Goal: Transaction & Acquisition: Purchase product/service

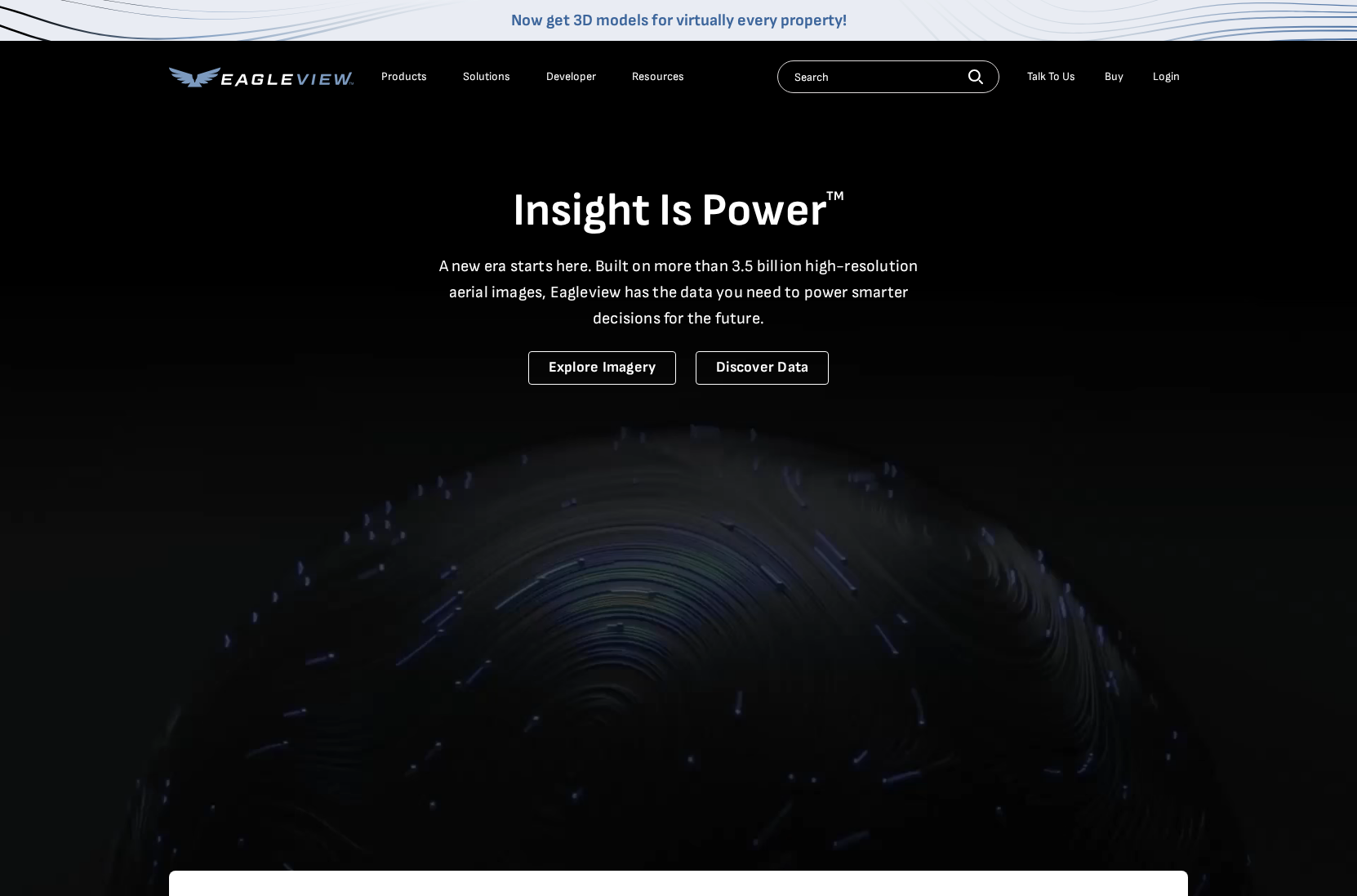
click at [1169, 77] on div "Login" at bounding box center [1167, 77] width 27 height 14
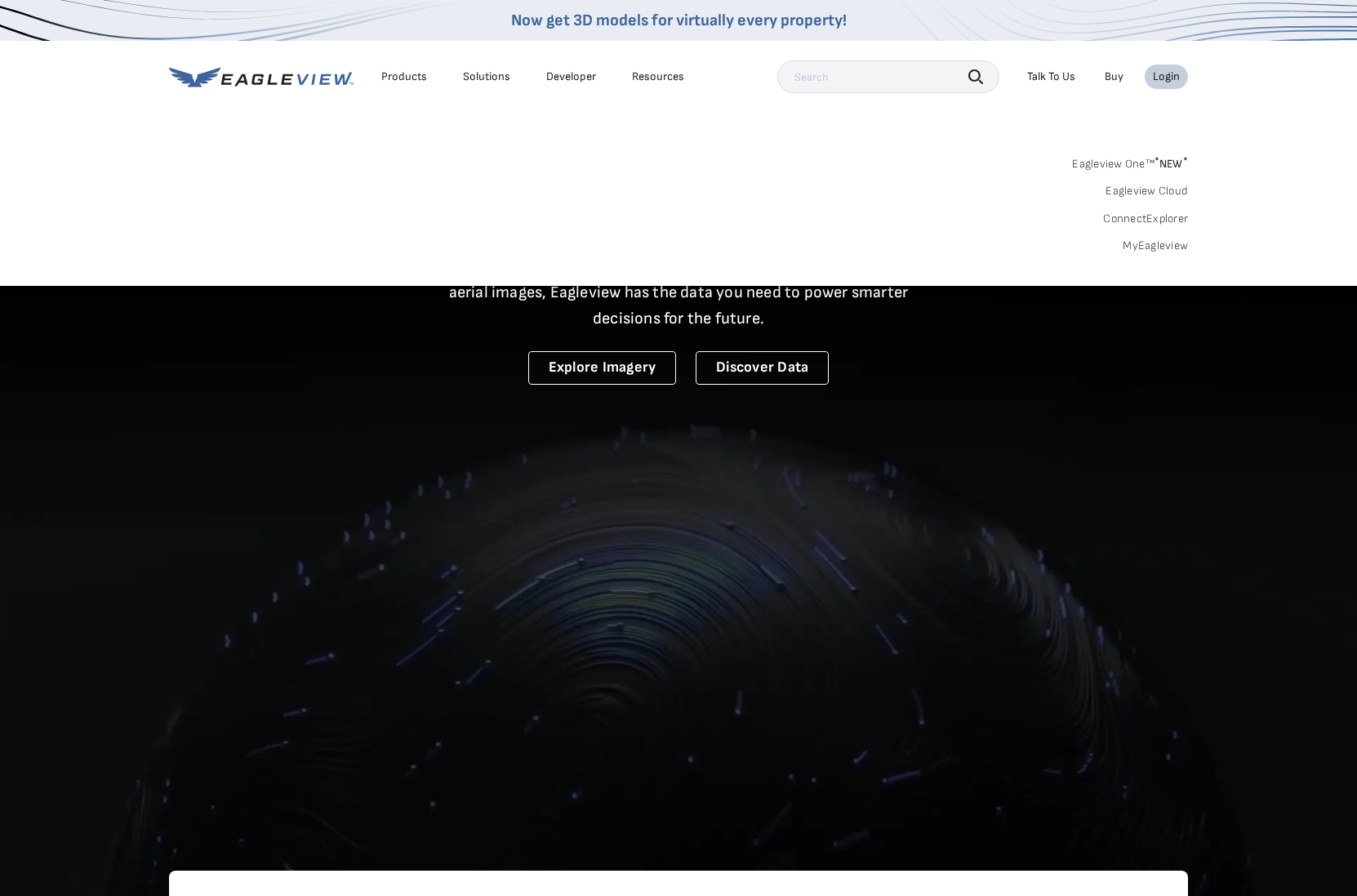
click at [1142, 246] on link "MyEagleview" at bounding box center [1156, 245] width 66 height 14
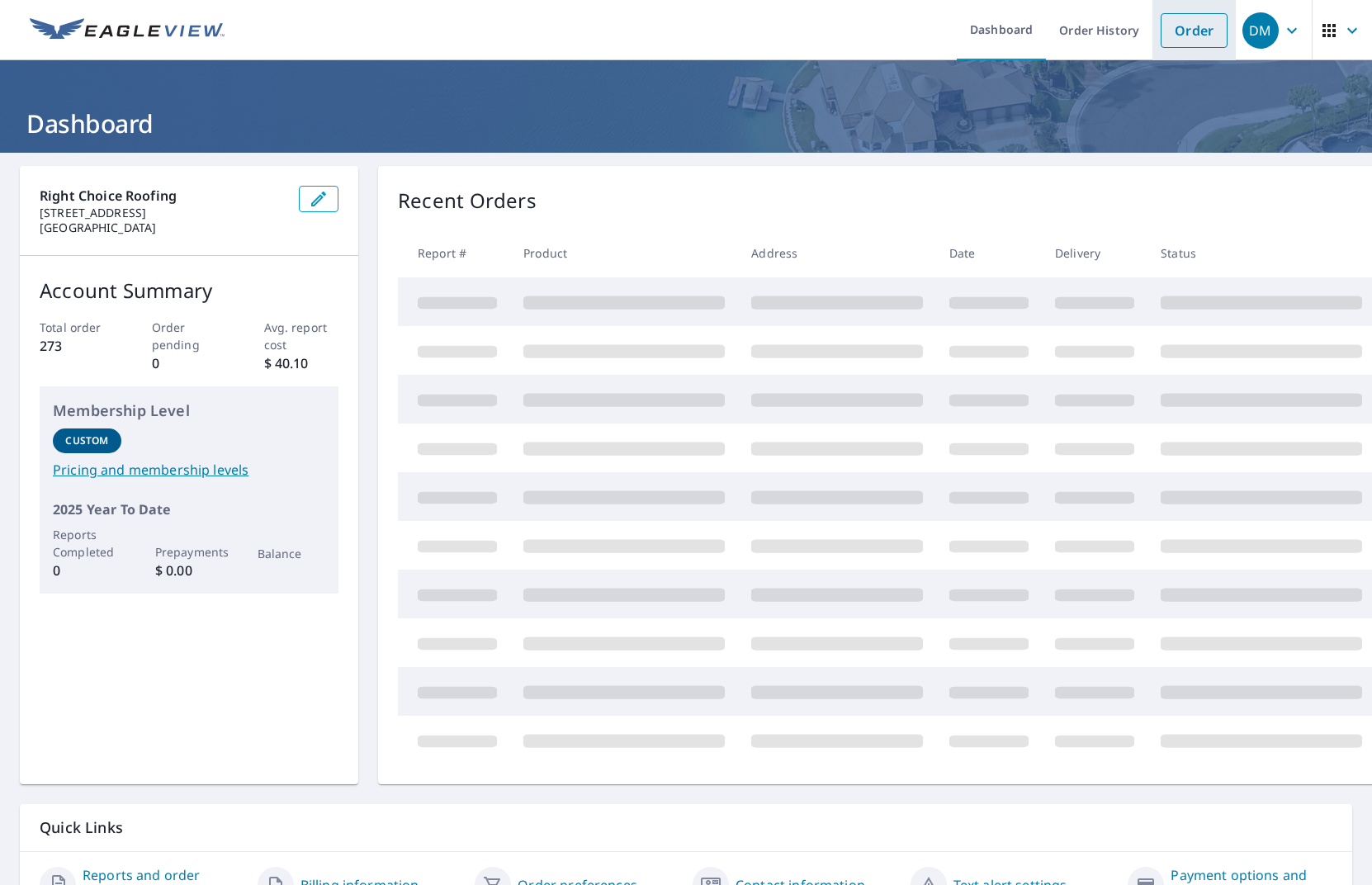
click at [1190, 26] on link "Order" at bounding box center [1194, 31] width 67 height 35
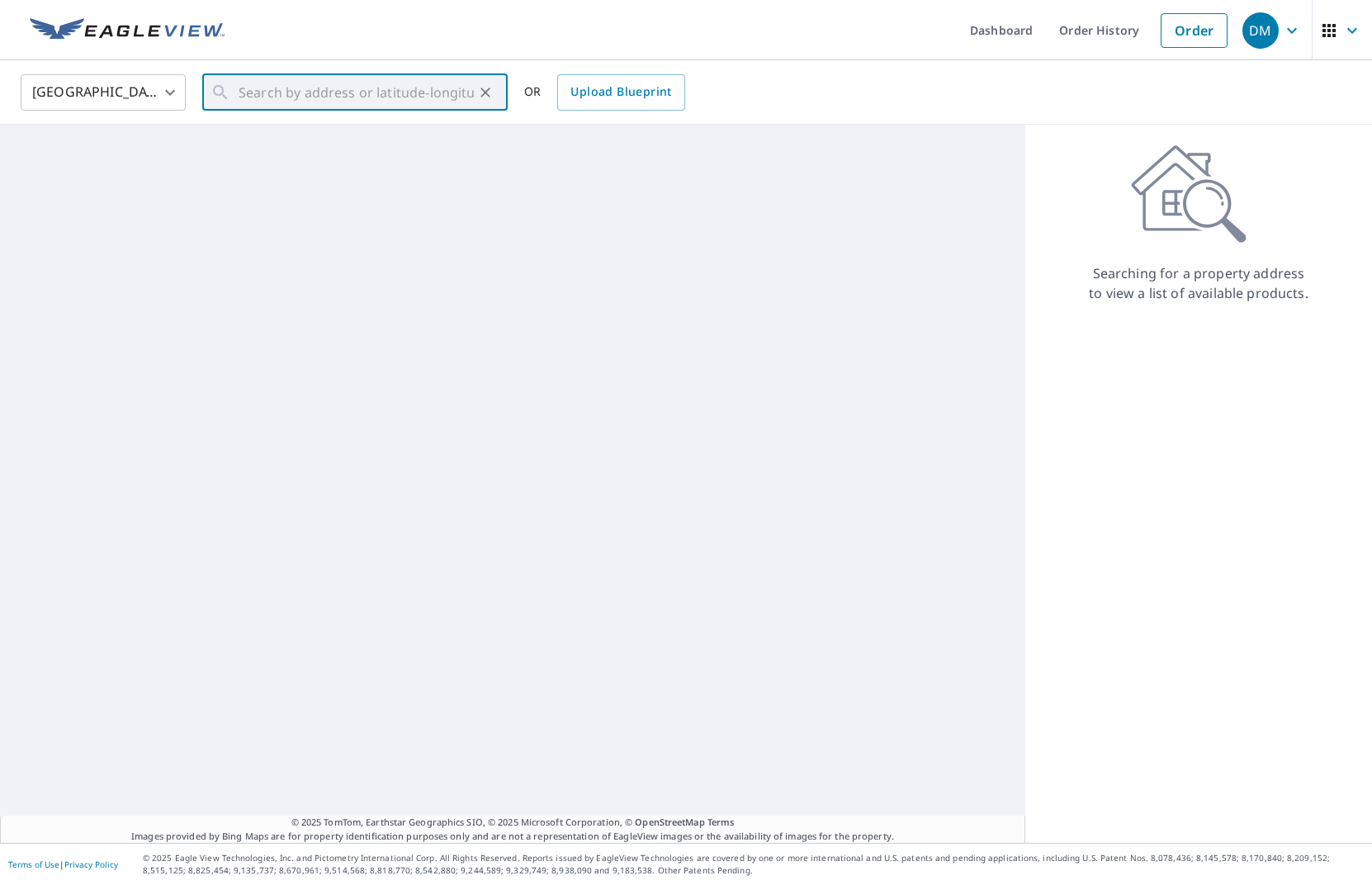
click at [300, 95] on input "text" at bounding box center [356, 93] width 236 height 46
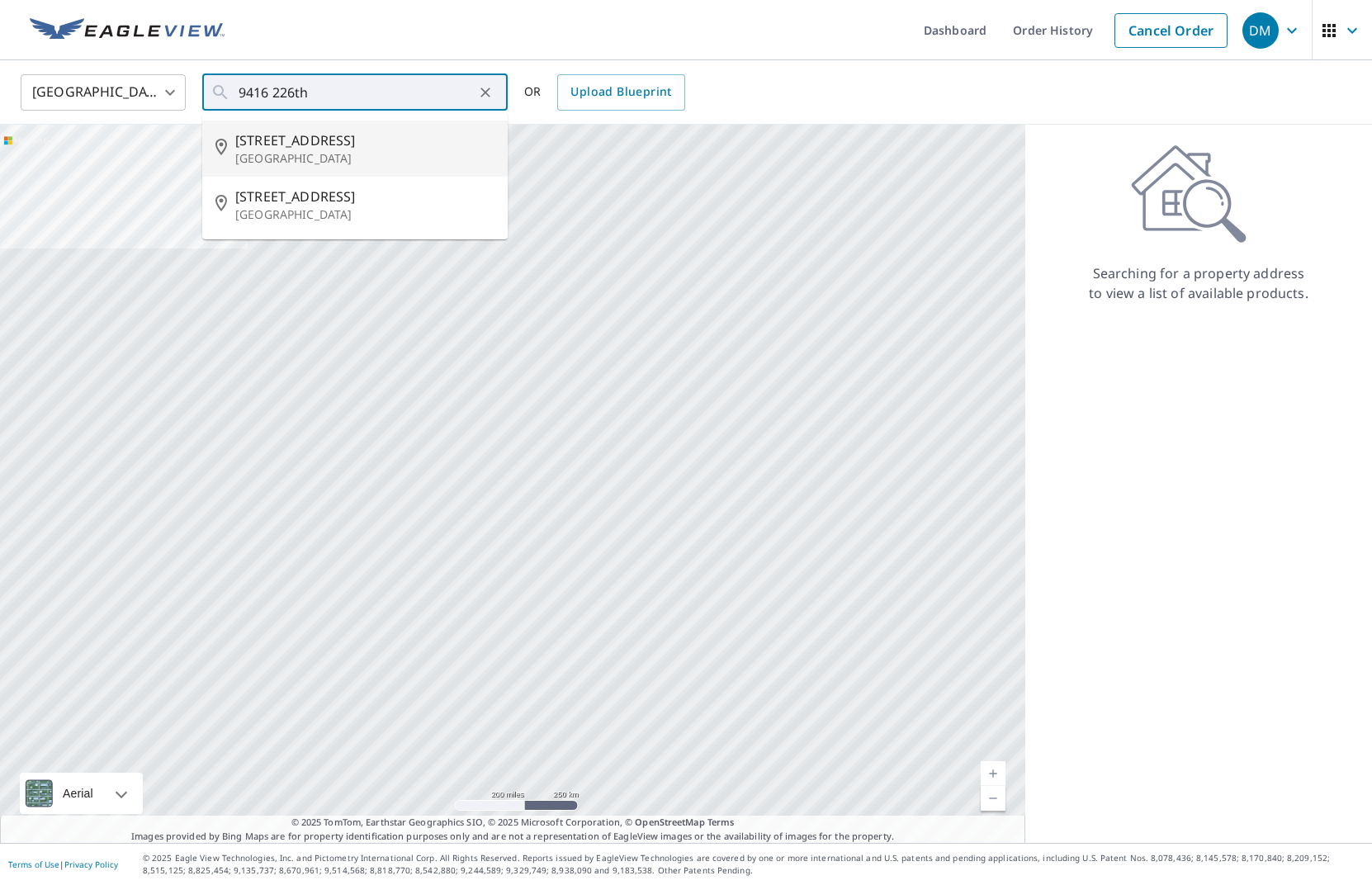
click at [296, 139] on span "9416 226th Pl NE" at bounding box center [365, 139] width 259 height 20
type input "9416 226th Pl NE Redmond, WA 98053"
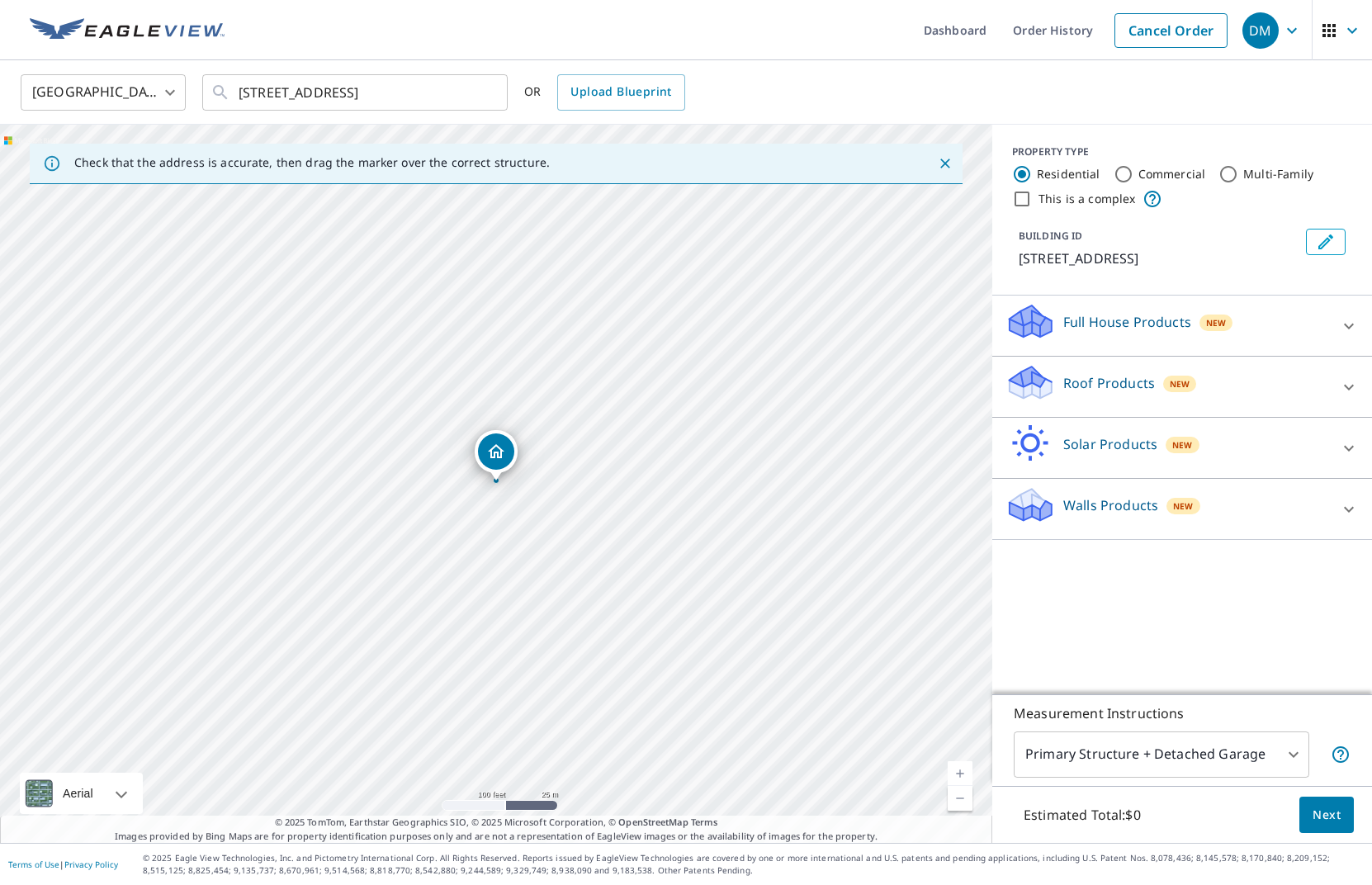
click at [1136, 381] on p "Roof Products" at bounding box center [1109, 383] width 92 height 20
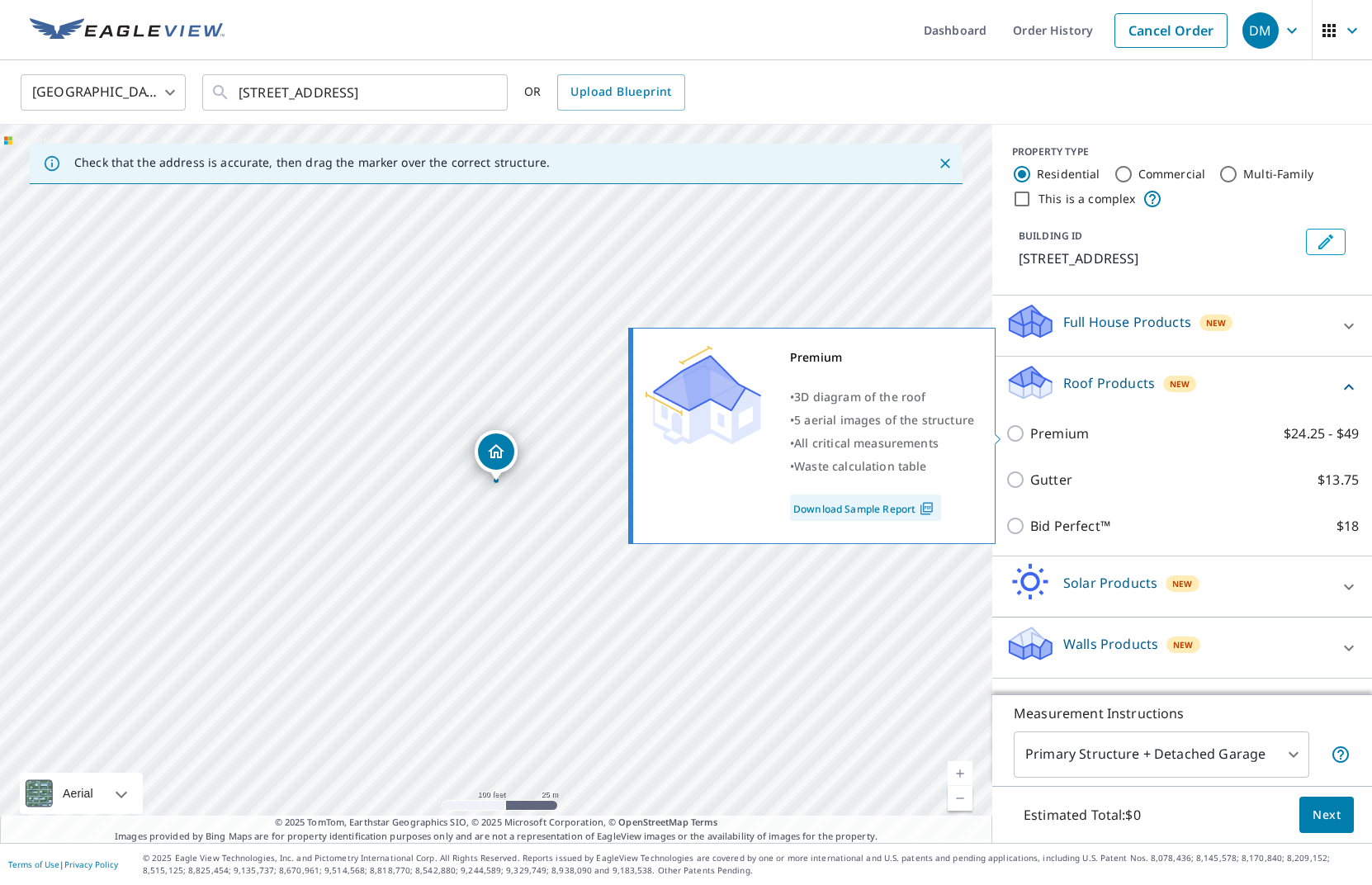
click at [1011, 438] on input "Premium $24.25 - $49" at bounding box center [1017, 433] width 25 height 20
checkbox input "true"
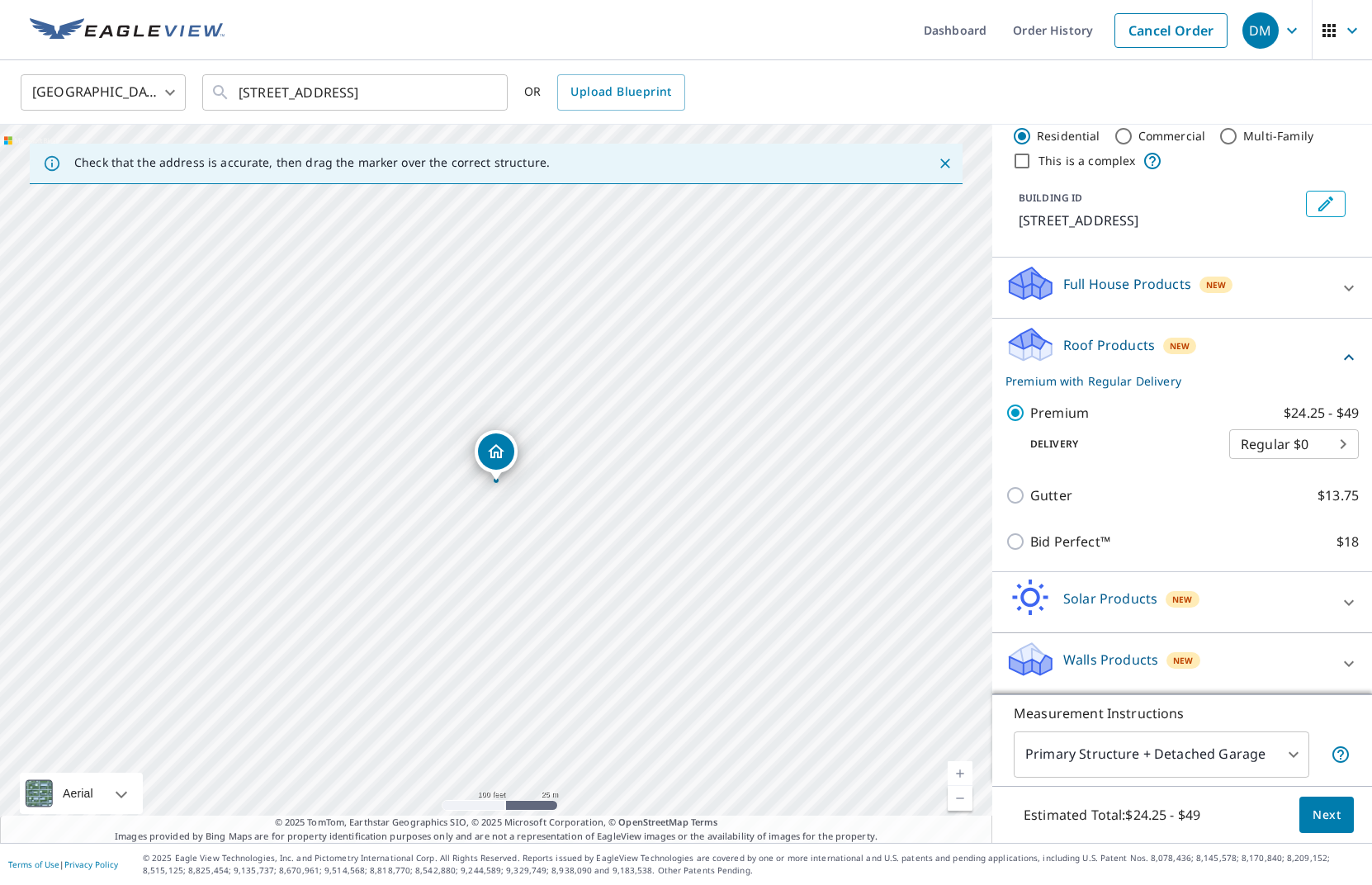
scroll to position [38, 0]
click at [1327, 817] on span "Next" at bounding box center [1327, 814] width 28 height 20
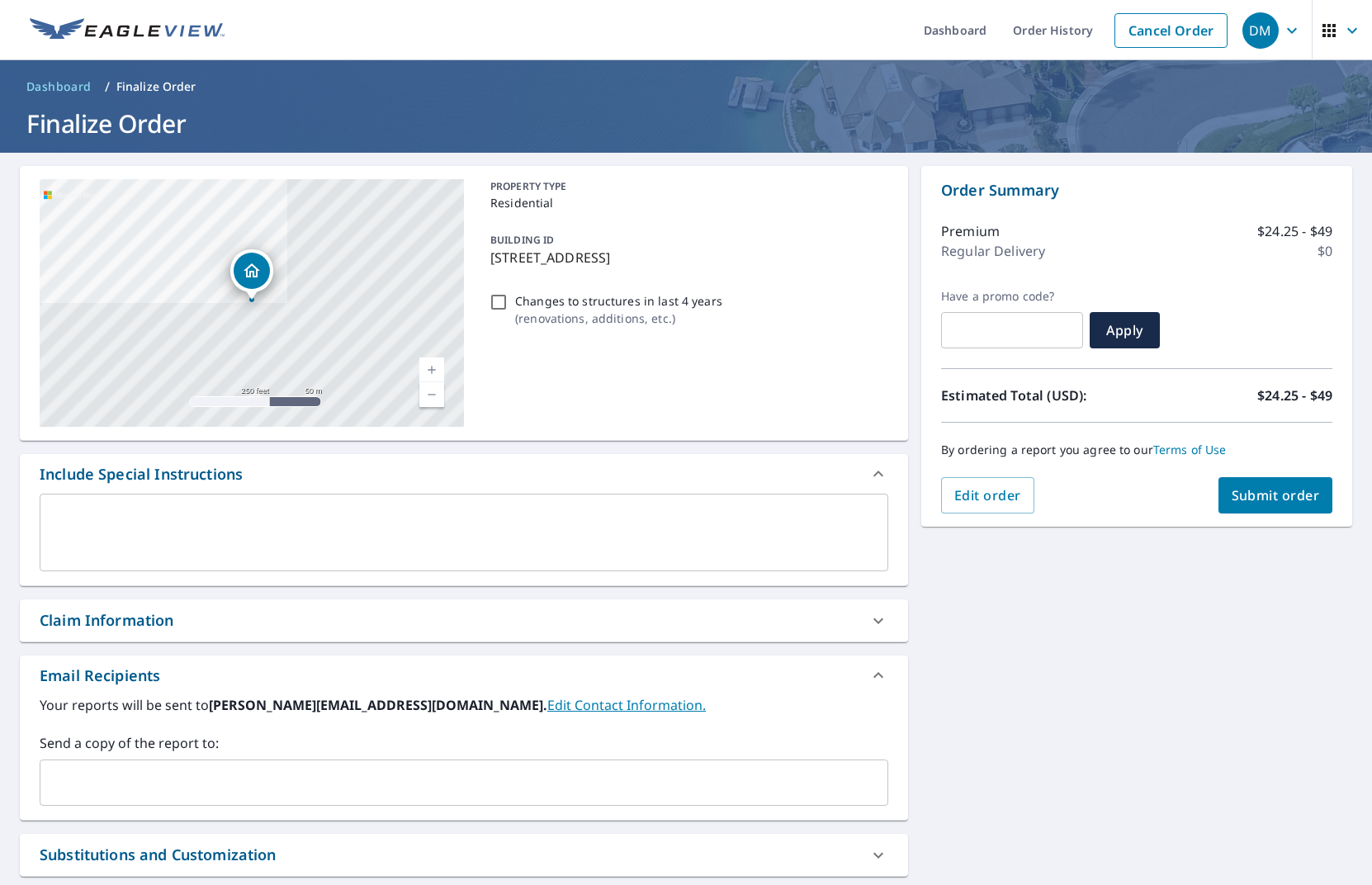
click at [1270, 501] on span "Submit order" at bounding box center [1276, 495] width 88 height 18
